Goal: Navigation & Orientation: Find specific page/section

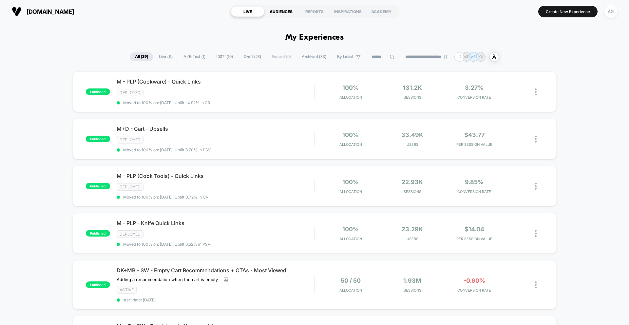
click at [280, 13] on div "AUDIENCES" at bounding box center [280, 11] width 33 height 10
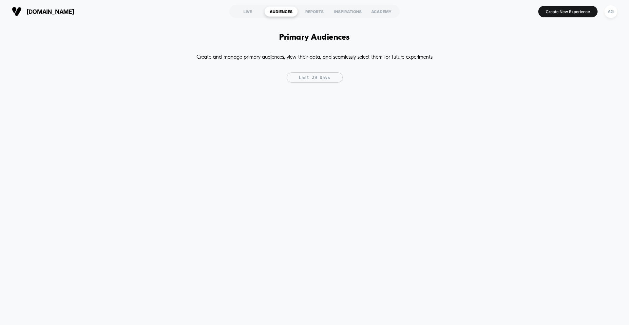
click at [280, 13] on div "AUDIENCES" at bounding box center [280, 11] width 33 height 10
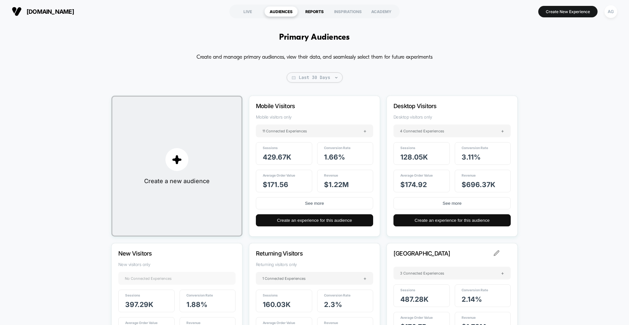
click at [310, 11] on div "REPORTS" at bounding box center [314, 11] width 33 height 10
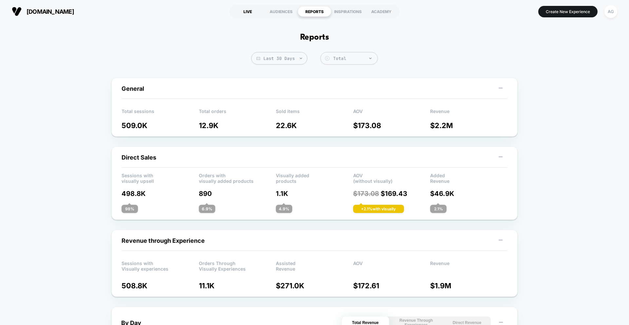
click at [247, 11] on div "LIVE" at bounding box center [247, 11] width 33 height 10
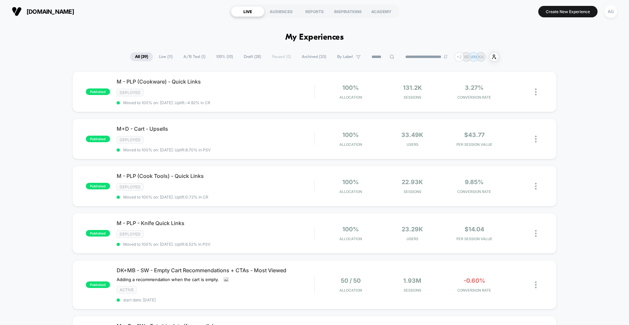
click at [187, 55] on span "A/B Test ( 1 )" at bounding box center [195, 56] width 32 height 9
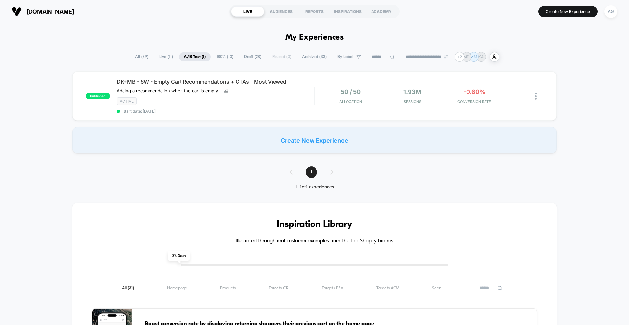
click at [138, 54] on span "All ( 39 )" at bounding box center [141, 56] width 23 height 9
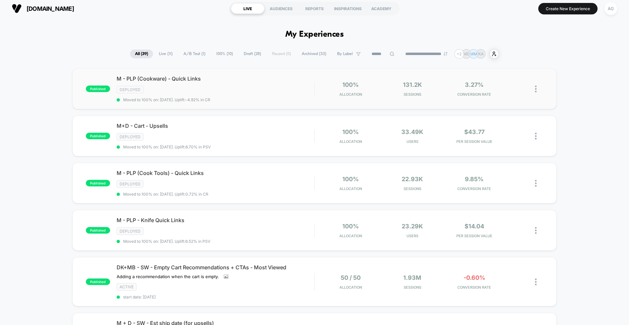
scroll to position [4, 0]
click at [215, 81] on span "M - PLP (Cookware) - Quick Links" at bounding box center [216, 78] width 198 height 7
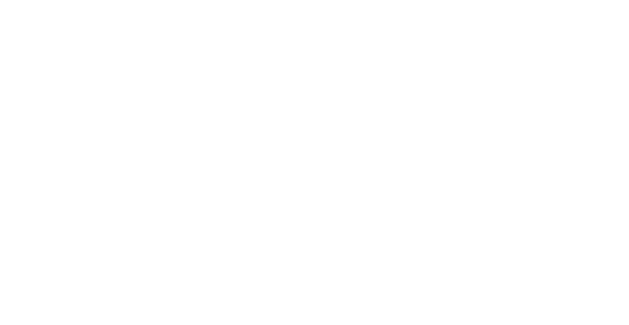
click at [215, 3] on html "Navigated to [DOMAIN_NAME] | No-code CRO for Shopify $50,000" at bounding box center [314, 1] width 629 height 3
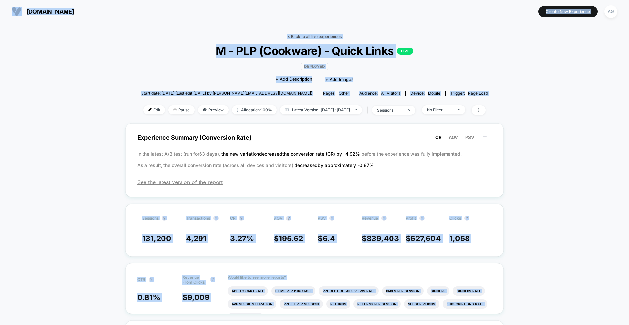
click at [305, 37] on link "< Back to all live experiences" at bounding box center [314, 36] width 54 height 5
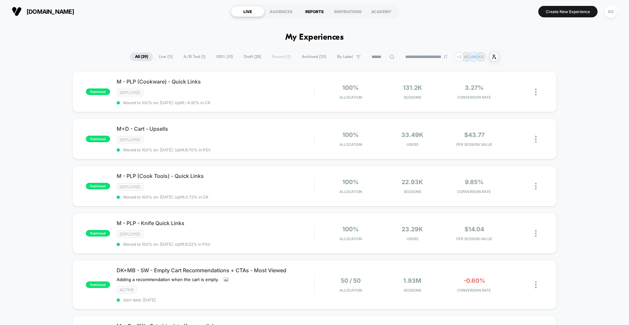
click at [308, 14] on div "REPORTS" at bounding box center [314, 11] width 33 height 10
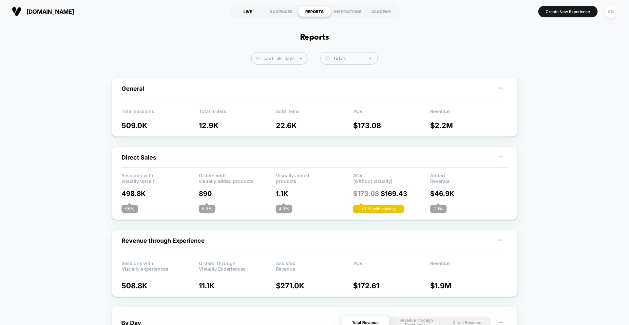
click at [246, 12] on div "LIVE" at bounding box center [247, 11] width 33 height 10
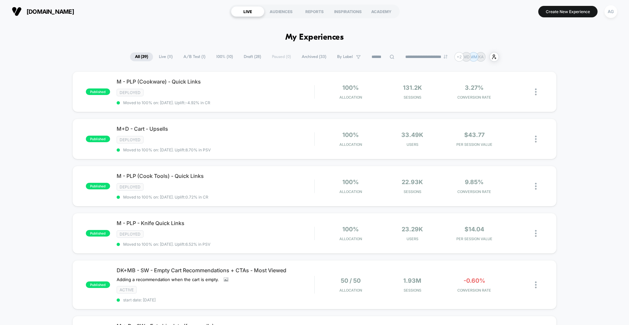
click at [298, 59] on span "Archived ( 33 )" at bounding box center [314, 56] width 34 height 9
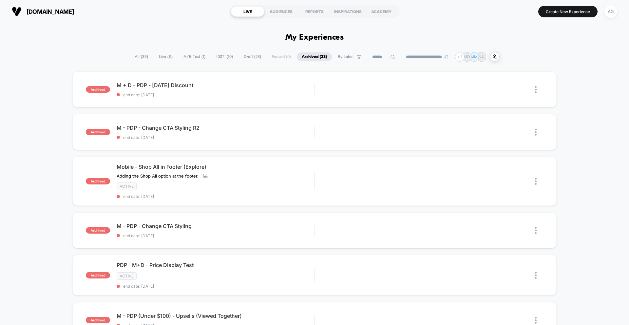
click at [282, 58] on div "**********" at bounding box center [315, 57] width 370 height 10
click at [250, 57] on span "Draft ( 28 )" at bounding box center [252, 56] width 27 height 9
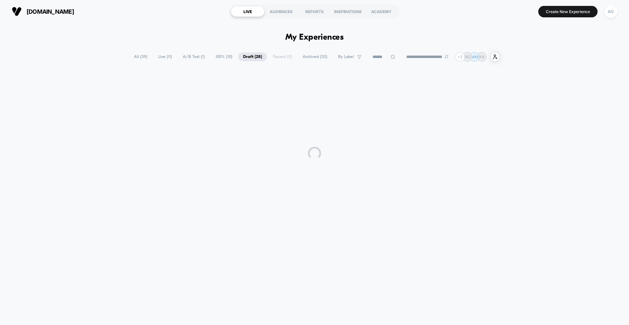
click at [251, 57] on span "Draft ( 28 )" at bounding box center [252, 56] width 29 height 9
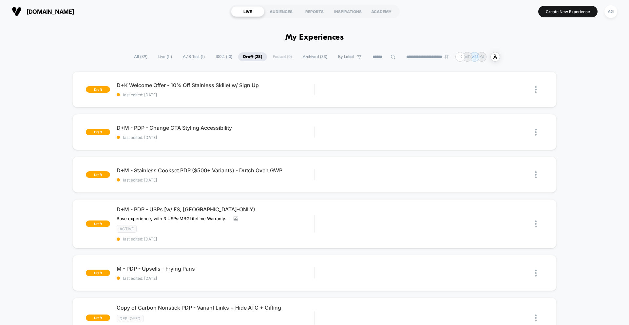
click at [254, 57] on span "Draft ( 28 )" at bounding box center [252, 56] width 29 height 9
click at [225, 57] on span "100% ( 10 )" at bounding box center [224, 56] width 27 height 9
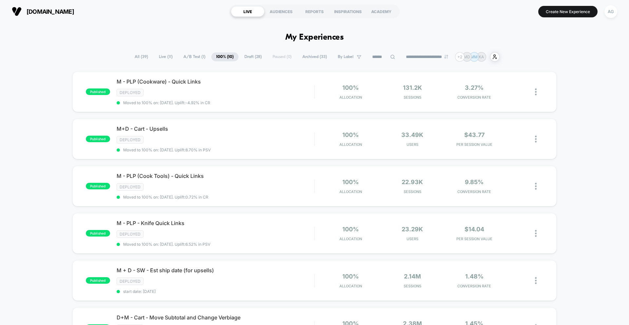
click at [142, 57] on span "All ( 39 )" at bounding box center [141, 56] width 23 height 9
